Goal: Transaction & Acquisition: Obtain resource

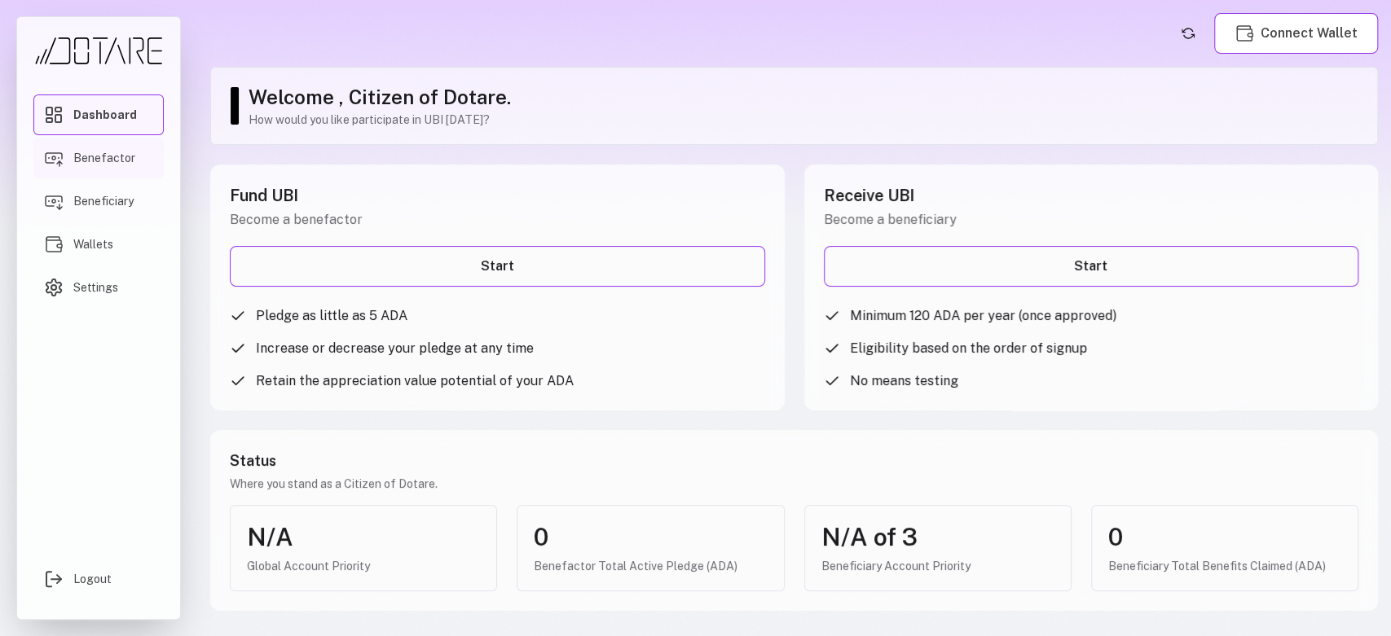
click at [117, 156] on span "Benefactor" at bounding box center [104, 158] width 62 height 16
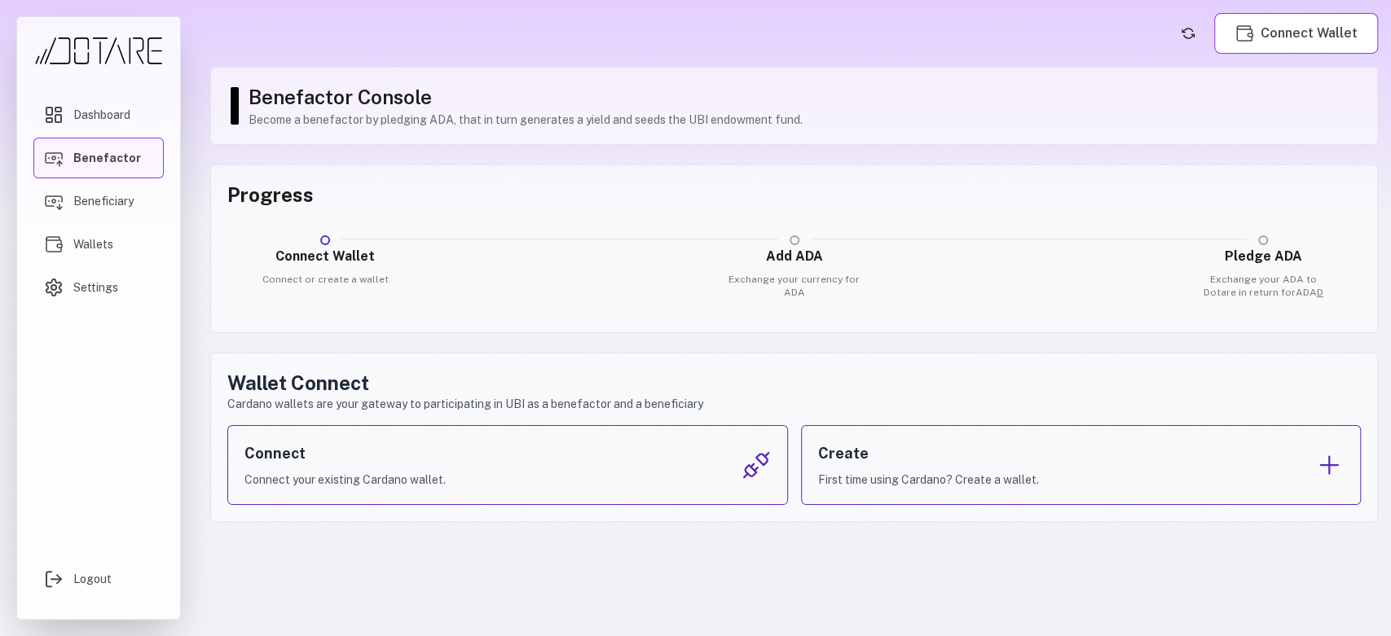
click at [329, 253] on h3 "Connect Wallet" at bounding box center [325, 257] width 140 height 20
click at [785, 249] on h3 "Add ADA" at bounding box center [794, 257] width 140 height 20
click at [1315, 240] on div "Connect Wallet Connect or create a wallet Add ADA Exchange your currency for AD…" at bounding box center [793, 259] width 1133 height 64
click at [346, 635] on main "Connect Wallet Benefactor Console Become a benefactor by pledging ADA, that in …" at bounding box center [794, 318] width 1194 height 636
drag, startPoint x: 808, startPoint y: 292, endPoint x: 743, endPoint y: 254, distance: 75.2
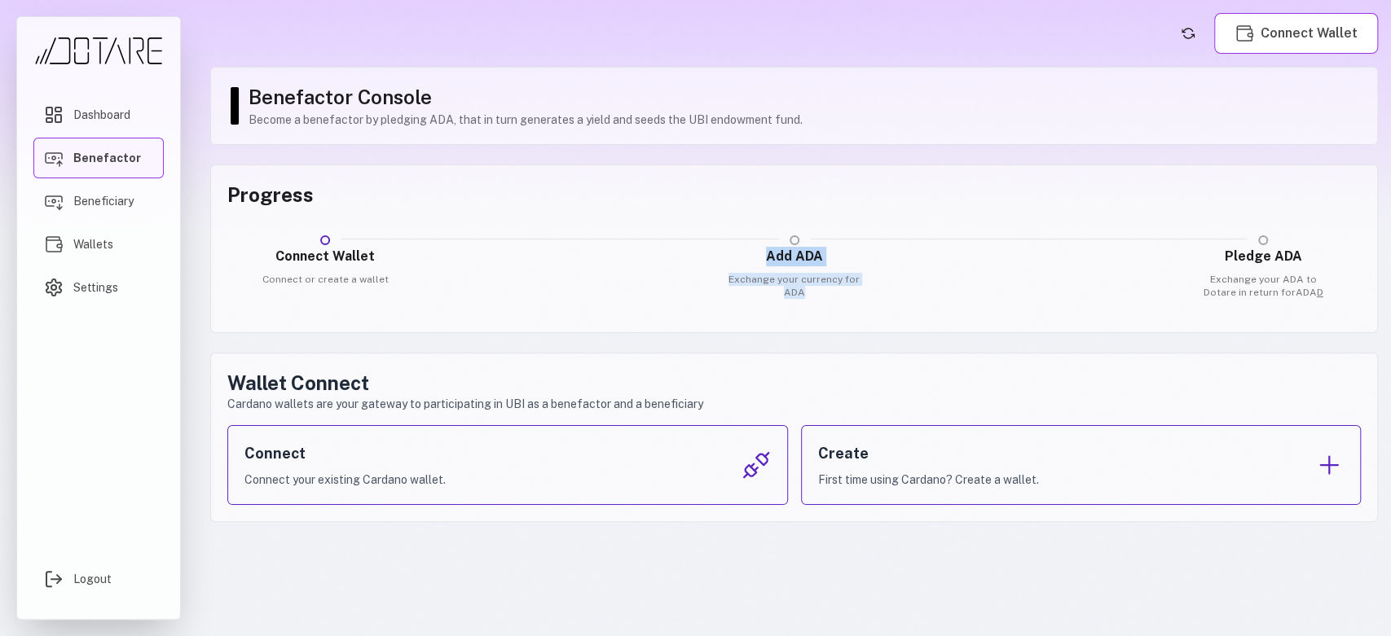
click at [743, 254] on div "Add ADA Exchange your currency for ADA" at bounding box center [794, 273] width 140 height 52
copy div "Add ADA Exchange your currency for ADA"
drag, startPoint x: 1321, startPoint y: 298, endPoint x: 1199, endPoint y: 248, distance: 131.5
click at [1199, 248] on div "Pledge ADA Exchange your ADA to Dotare in return for ADA D" at bounding box center [1263, 273] width 140 height 52
copy div "Pledge ADA Exchange your ADA to Dotare in return for ADA D"
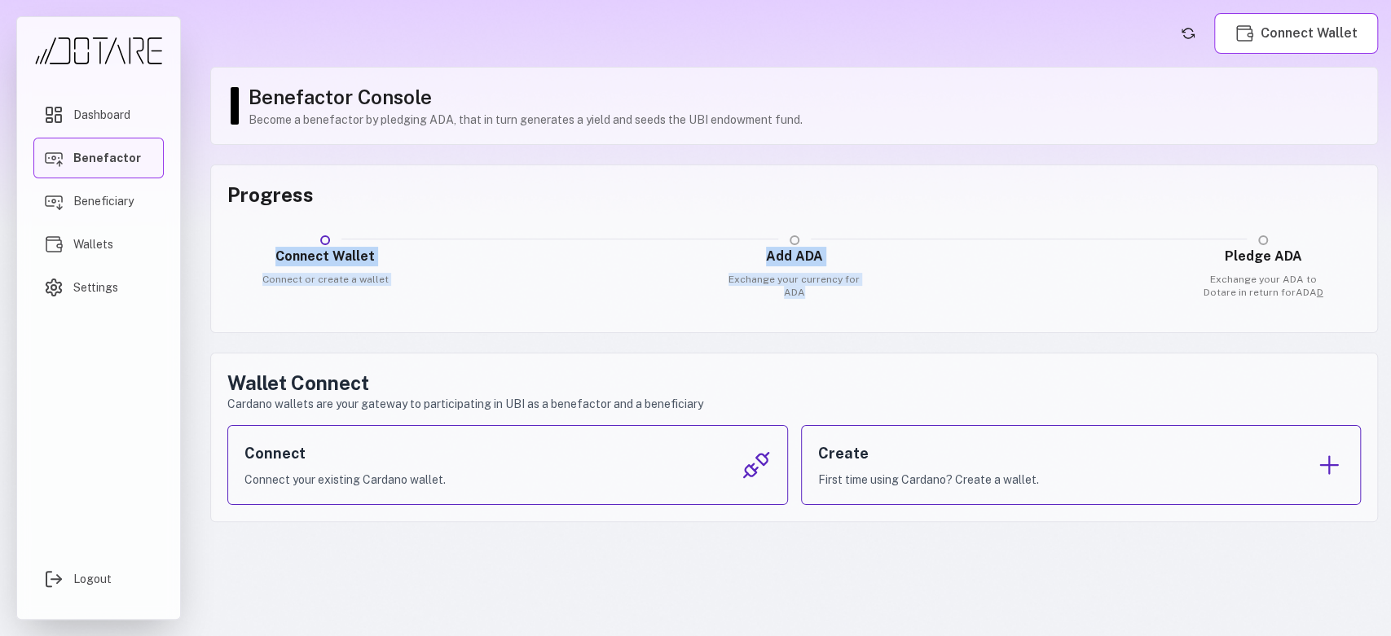
drag, startPoint x: 812, startPoint y: 292, endPoint x: 728, endPoint y: 231, distance: 103.2
click at [728, 231] on div "Connect Wallet Connect or create a wallet Add ADA Exchange your currency for AD…" at bounding box center [793, 259] width 1133 height 64
copy div "Connect Wallet Connect or create a wallet Add ADA Exchange your currency for ADA"
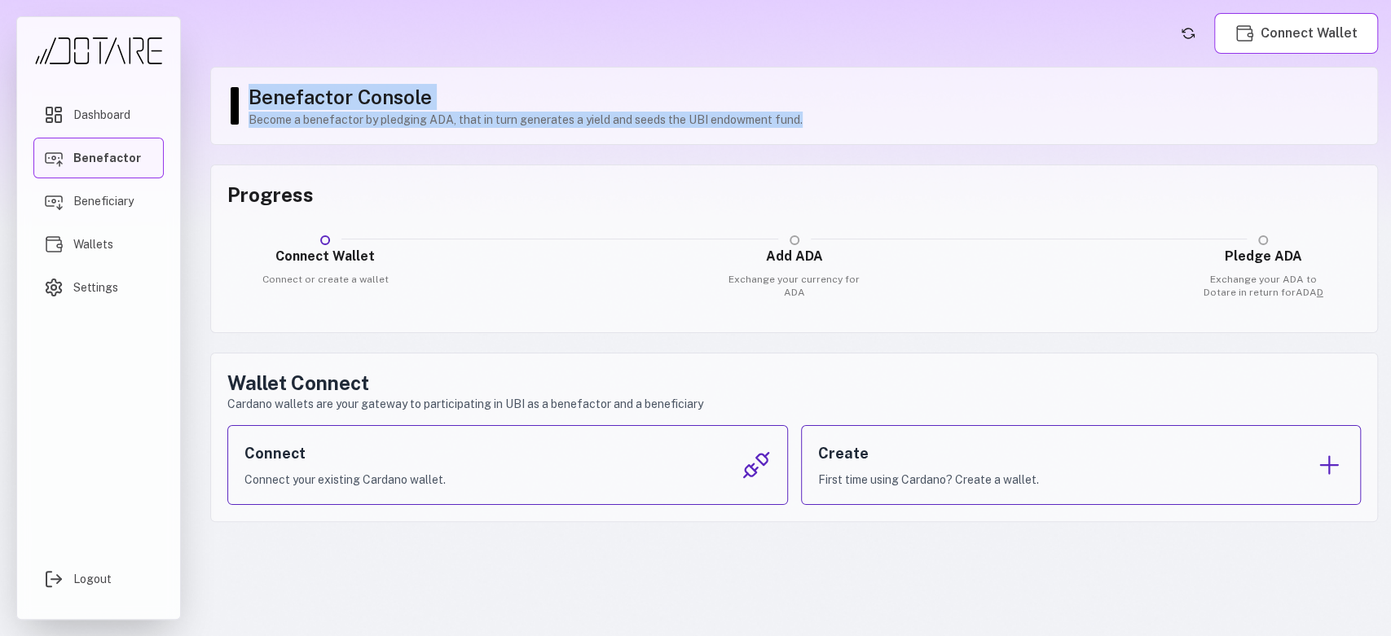
drag, startPoint x: 573, startPoint y: 106, endPoint x: 247, endPoint y: 101, distance: 326.0
click at [247, 101] on div "Benefactor Console Become a benefactor by pledging ADA, that in turn generates …" at bounding box center [794, 106] width 1168 height 78
copy div "Benefactor Console Become a benefactor by pledging ADA, that in turn generates …"
